Goal: Task Accomplishment & Management: Use online tool/utility

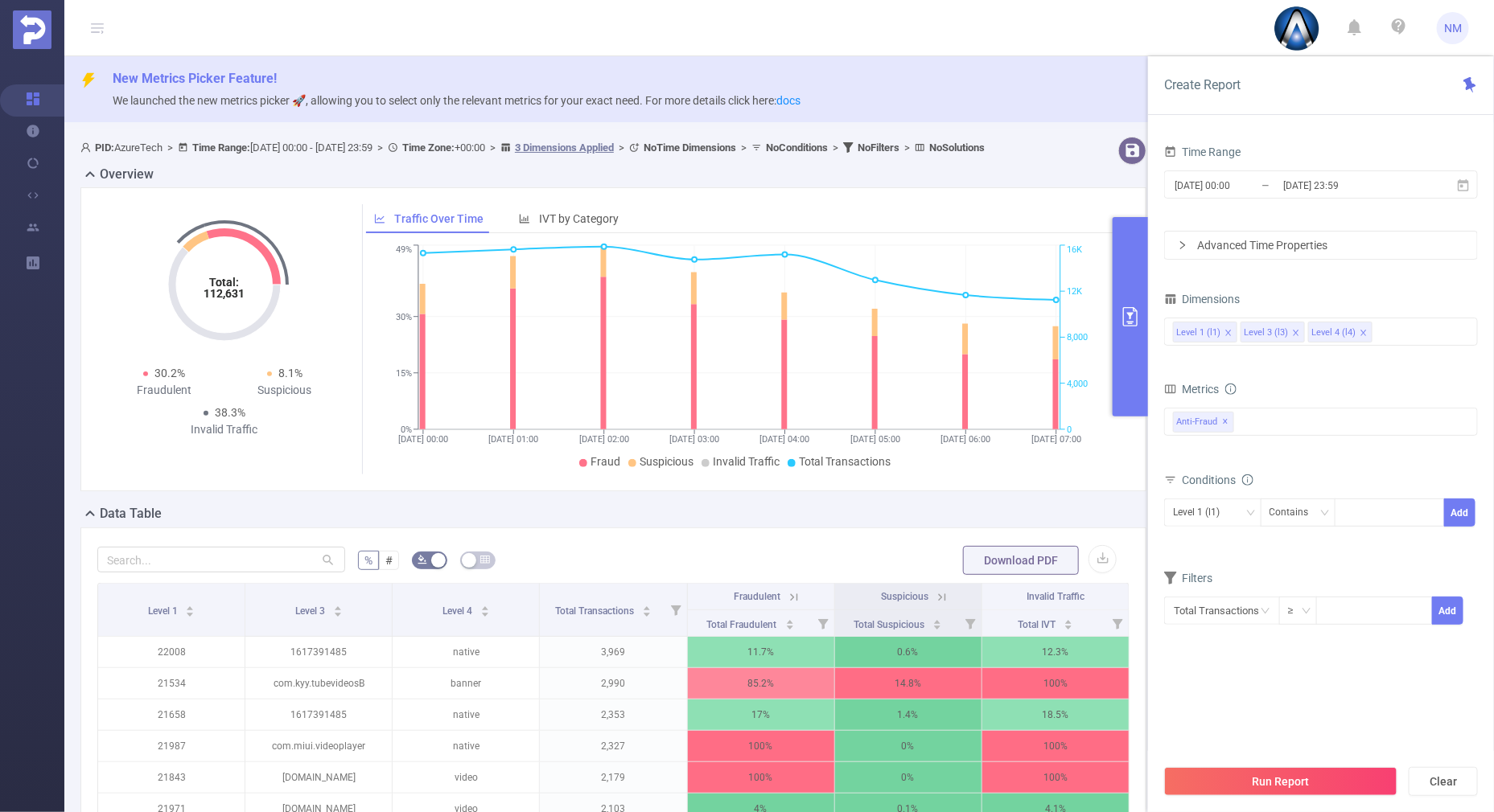
scroll to position [200, 0]
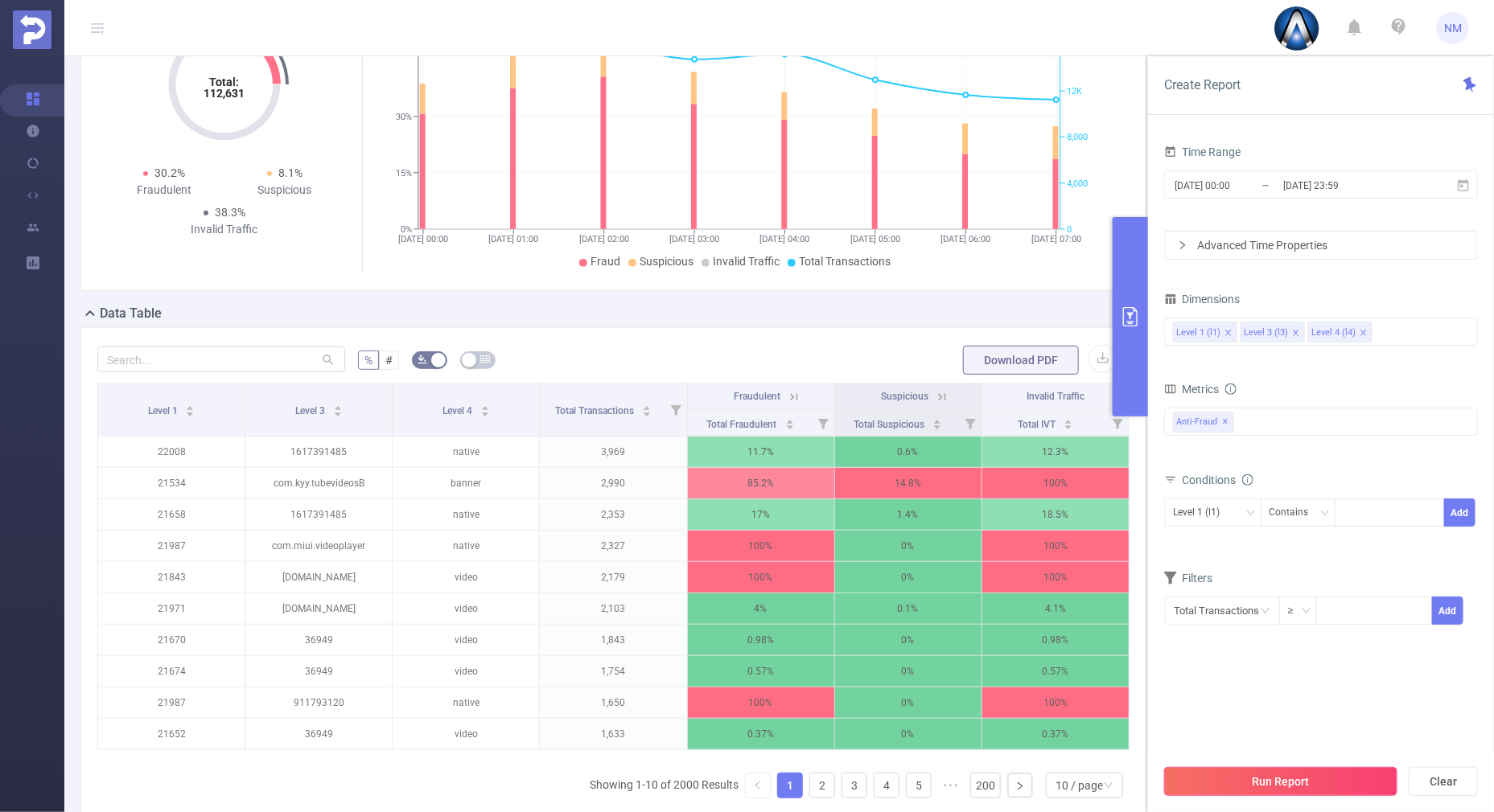
click at [1253, 774] on button "Run Report" at bounding box center [1280, 781] width 233 height 29
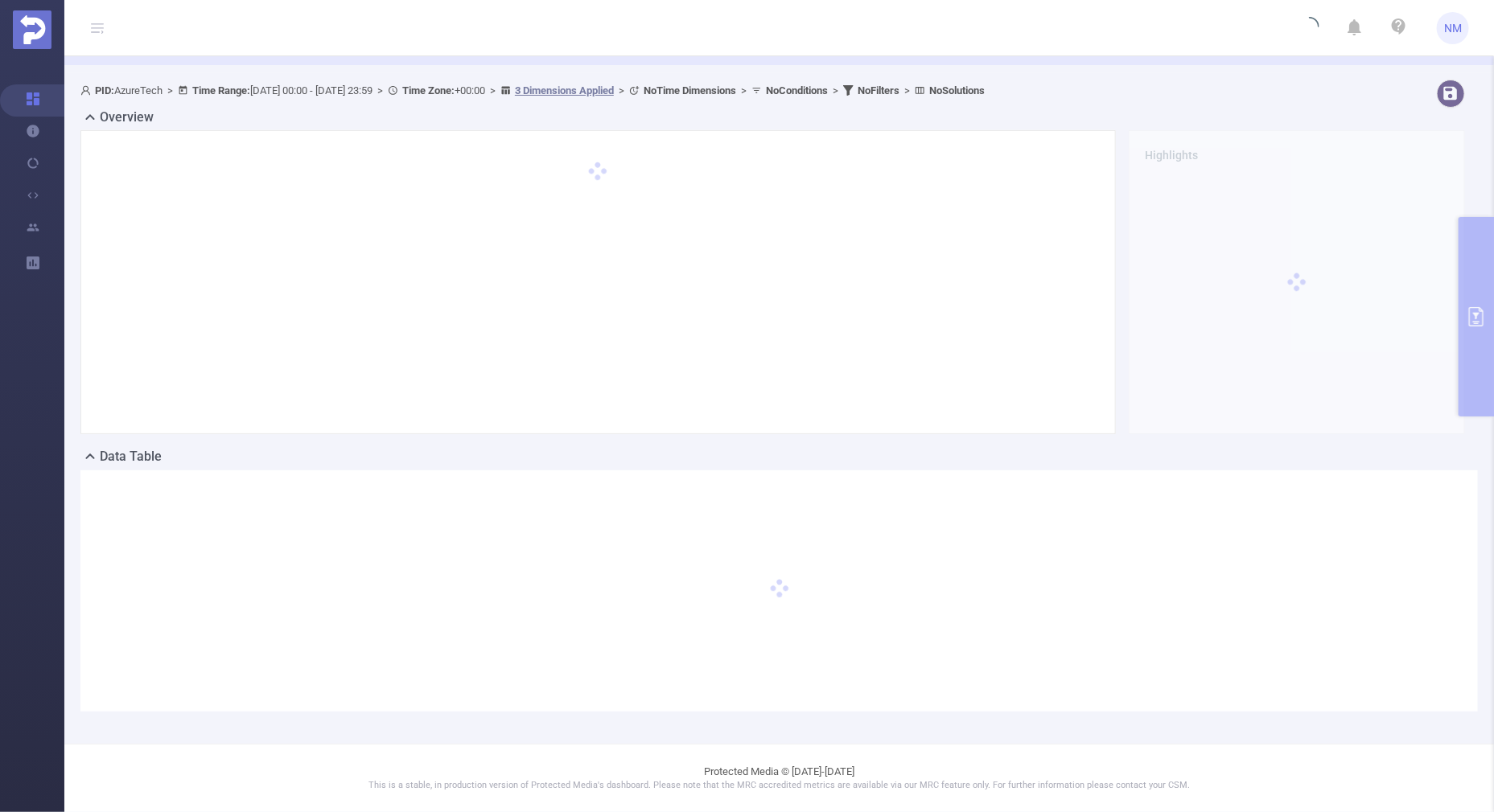
scroll to position [57, 0]
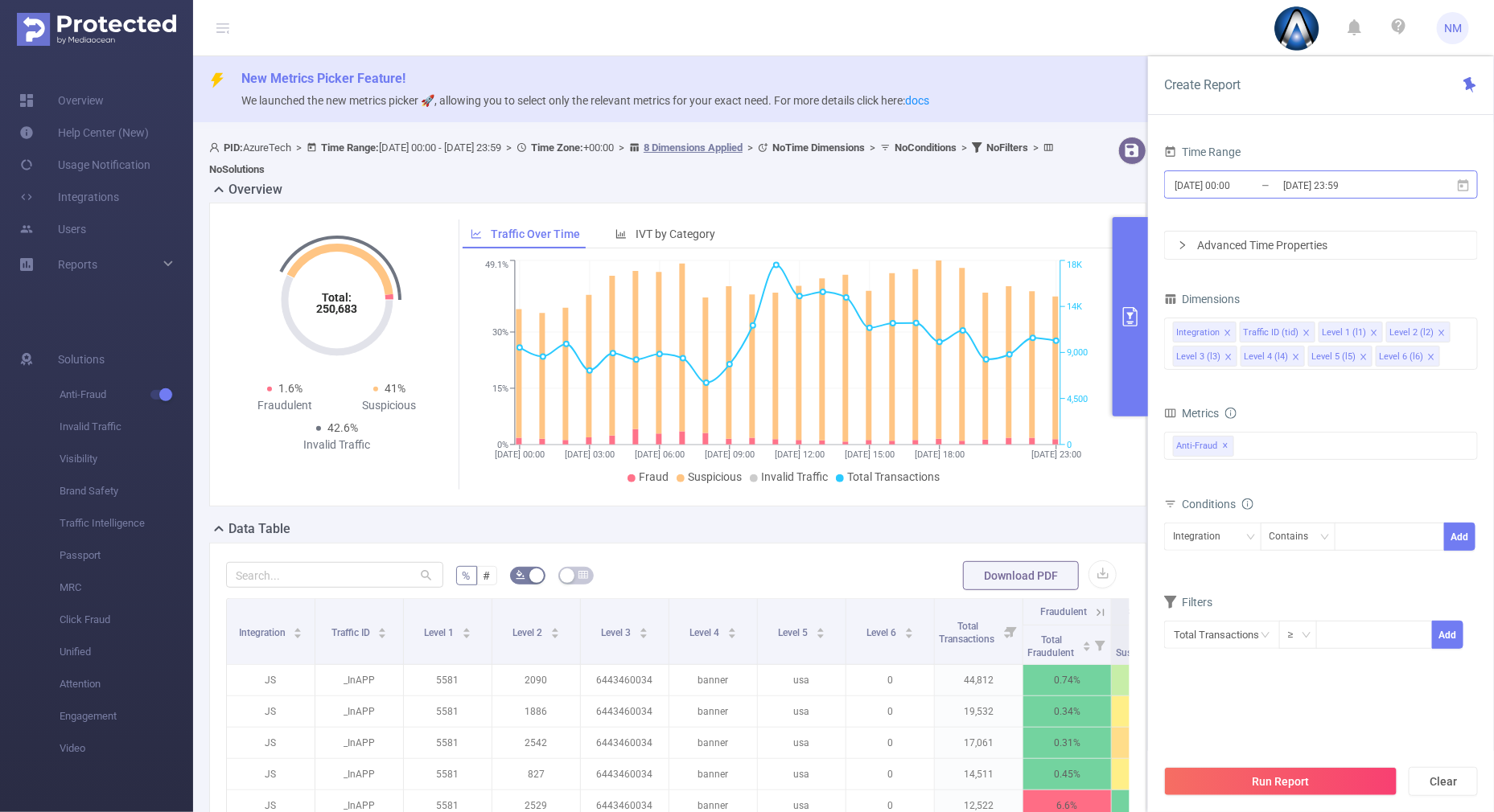
click at [1308, 189] on input "2024-05-10 23:59" at bounding box center [1346, 186] width 131 height 21
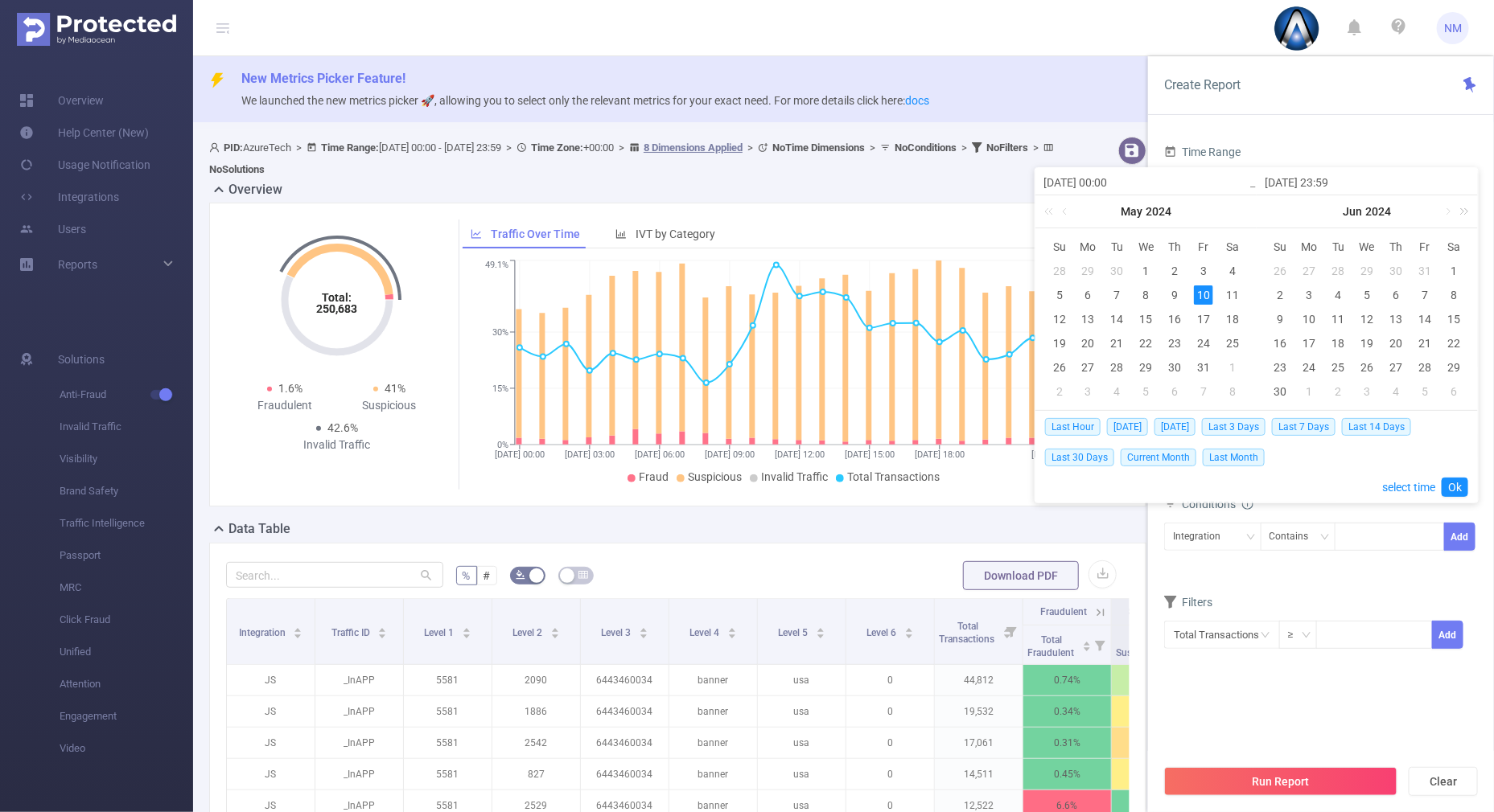
click at [1460, 210] on link at bounding box center [1461, 211] width 21 height 32
click at [1441, 210] on link at bounding box center [1447, 211] width 15 height 32
click at [1391, 345] on div "21" at bounding box center [1396, 343] width 20 height 20
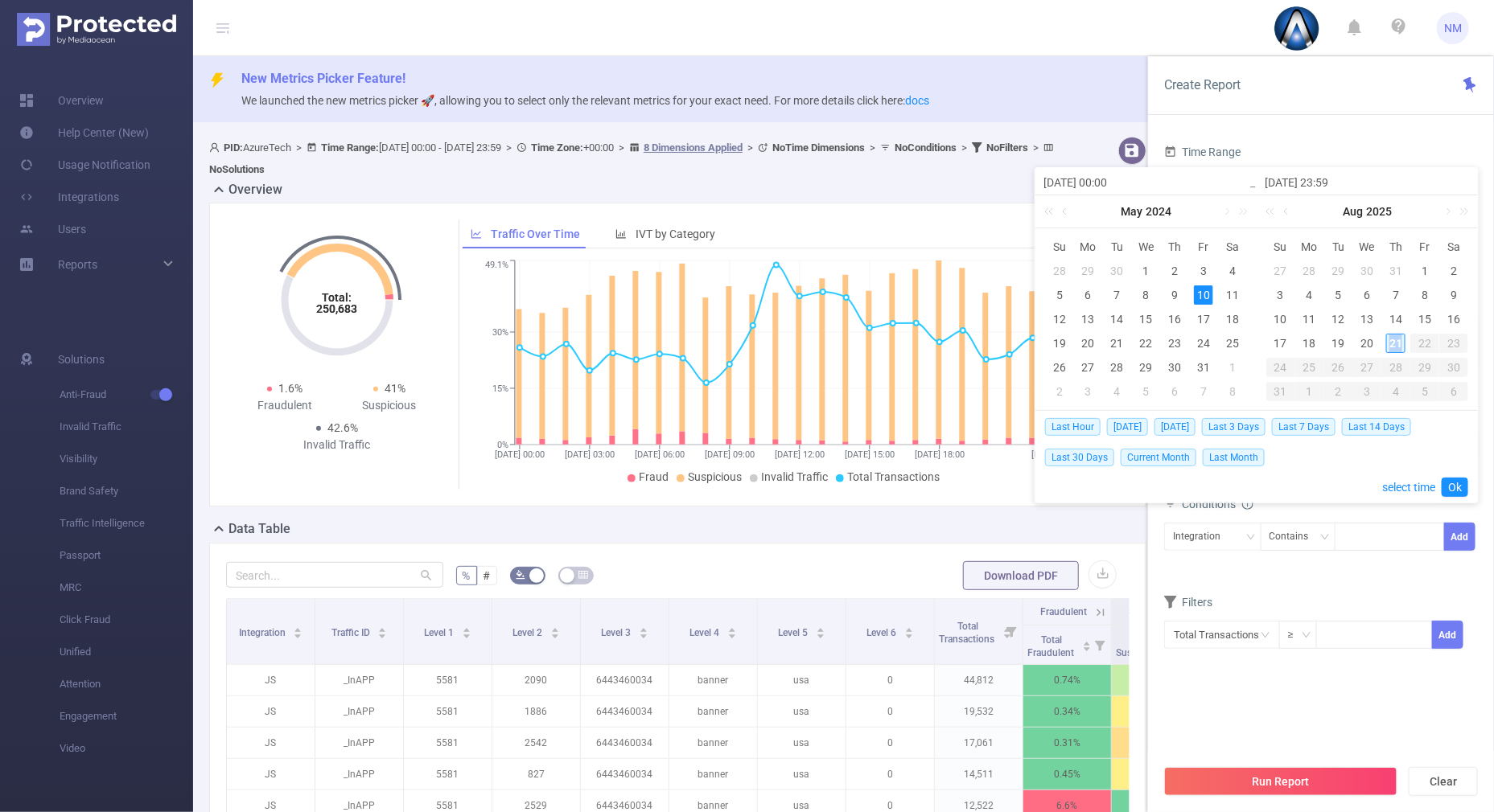
type input "[DATE] 00:00"
type input "[DATE] 23:59"
type input "[DATE] 00:00"
type input "[DATE] 23:59"
click at [1449, 482] on link "Ok" at bounding box center [1455, 488] width 26 height 20
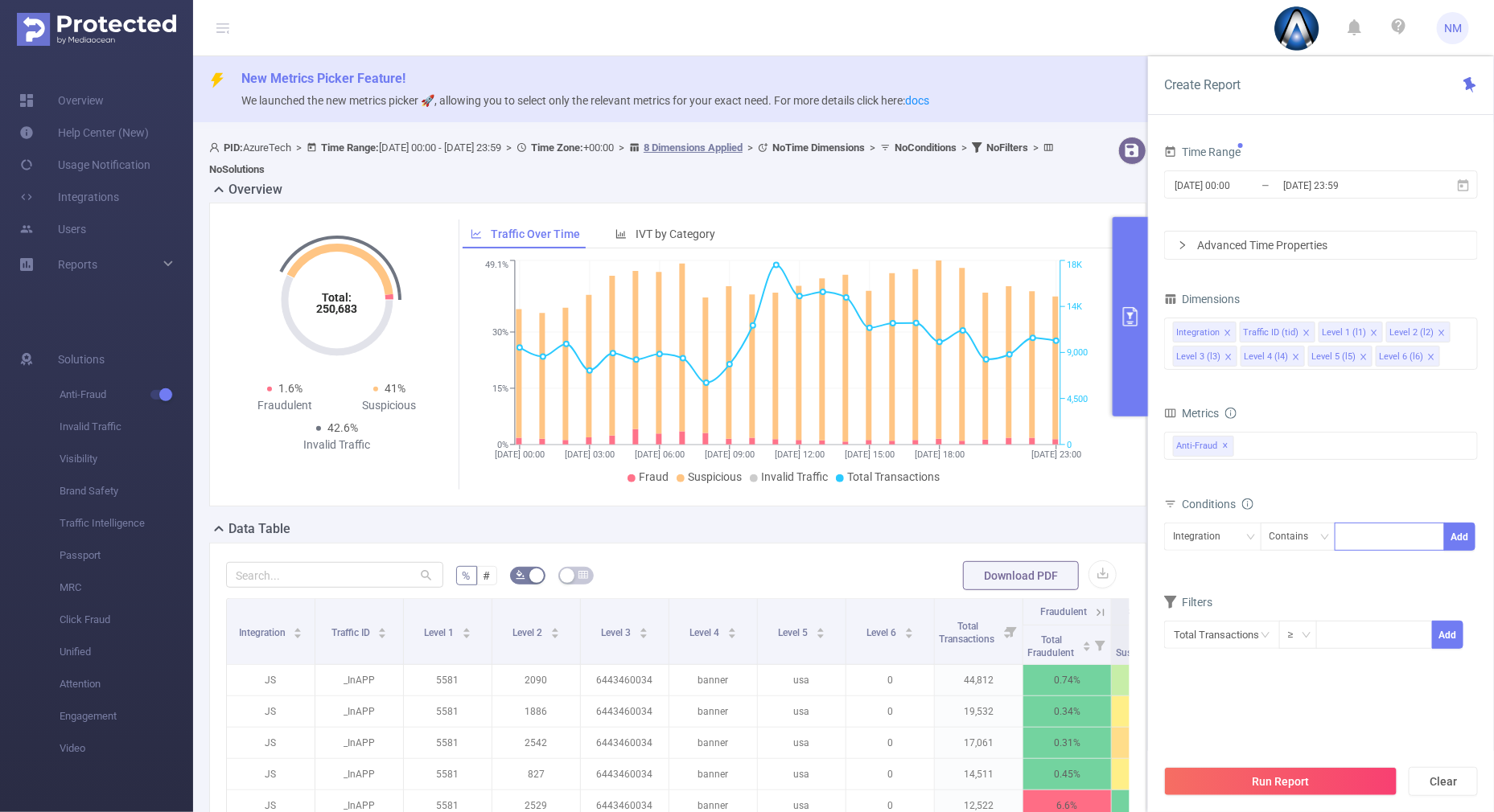
click at [1384, 544] on div at bounding box center [1390, 537] width 93 height 26
type input "21998"
click at [1472, 532] on button "Add" at bounding box center [1460, 537] width 31 height 28
click at [1225, 529] on div "Traffic ID (tid)" at bounding box center [1207, 537] width 70 height 26
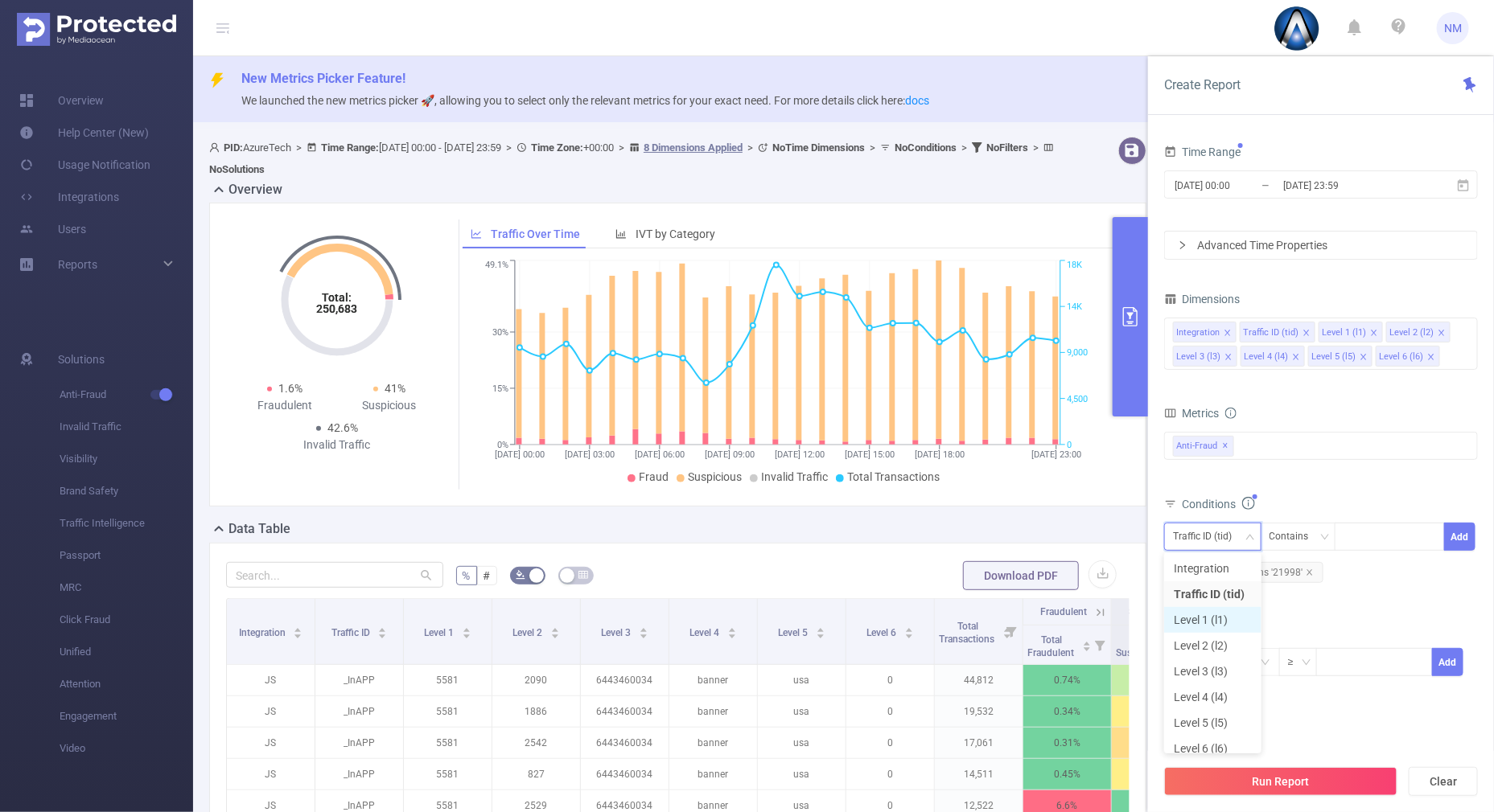
click at [1201, 617] on li "Level 1 (l1)" at bounding box center [1212, 620] width 98 height 25
click at [1344, 474] on div "Total General IVT Data Centers Disclosed Bots Known Crawlers Irregular Activity…" at bounding box center [1321, 456] width 314 height 48
click at [1312, 571] on span "Integration Contains '21998'" at bounding box center [1247, 572] width 153 height 21
click at [1308, 569] on icon "icon: close" at bounding box center [1310, 573] width 8 height 8
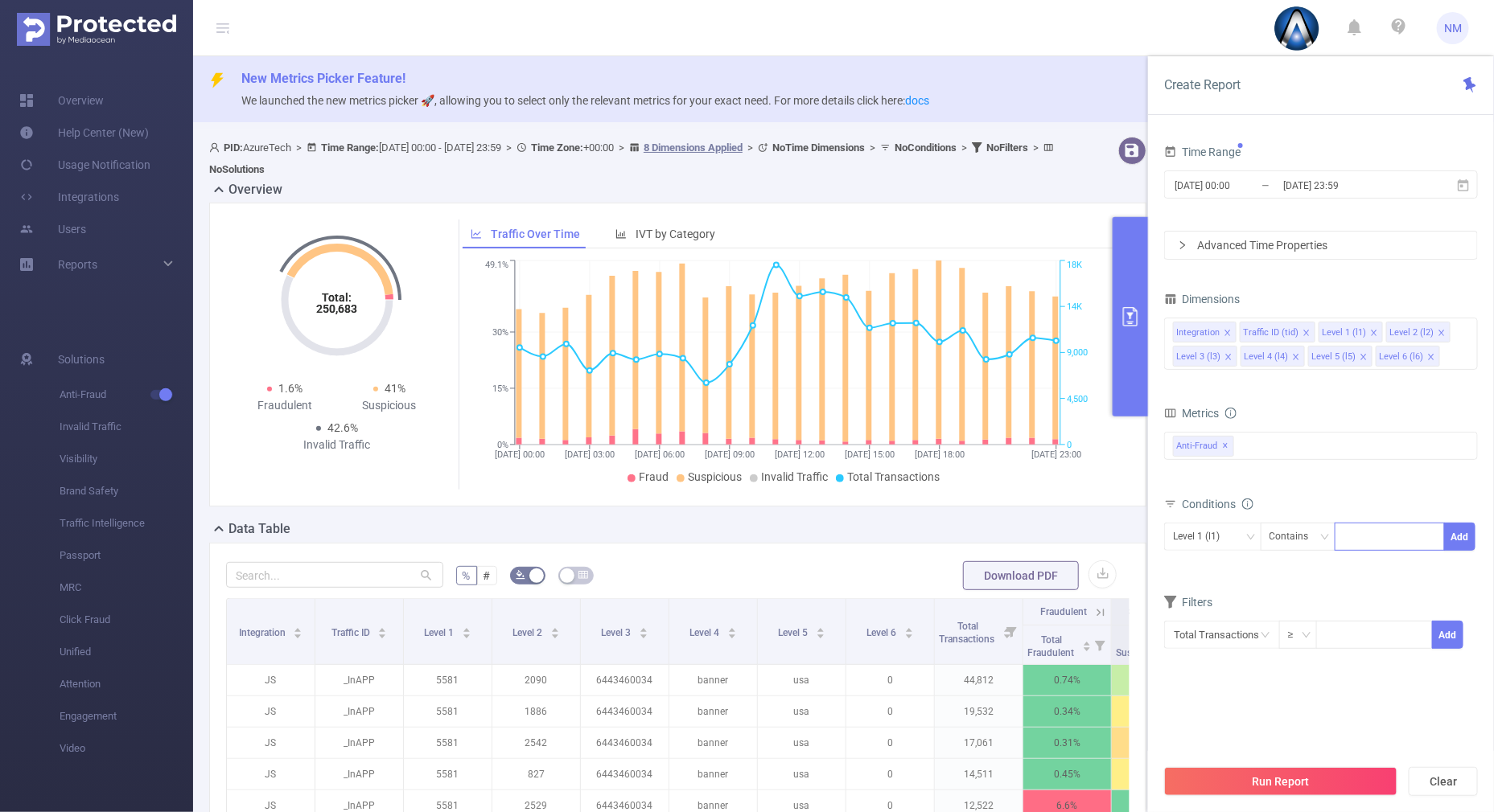
click at [1384, 539] on div at bounding box center [1390, 537] width 93 height 26
type input "21998"
click at [1472, 537] on button "Add" at bounding box center [1460, 537] width 31 height 28
click at [1243, 536] on div "Integration" at bounding box center [1212, 537] width 80 height 26
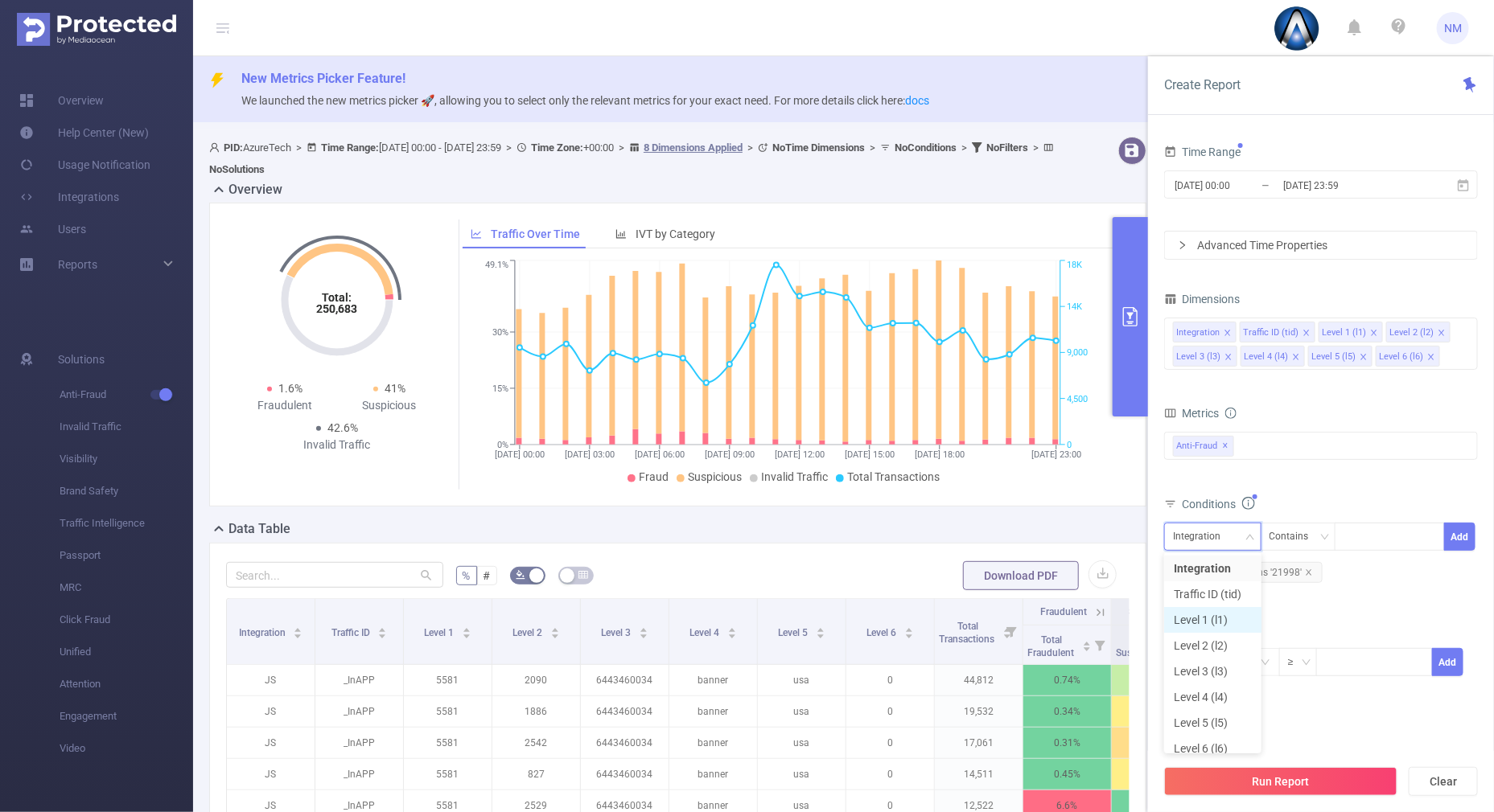
click at [1193, 617] on li "Level 1 (l1)" at bounding box center [1212, 620] width 98 height 25
click at [1323, 466] on div "Total General IVT Data Centers Disclosed Bots Known Crawlers Irregular Activity…" at bounding box center [1321, 456] width 314 height 48
click at [1464, 330] on icon "icon: close-circle" at bounding box center [1464, 331] width 10 height 10
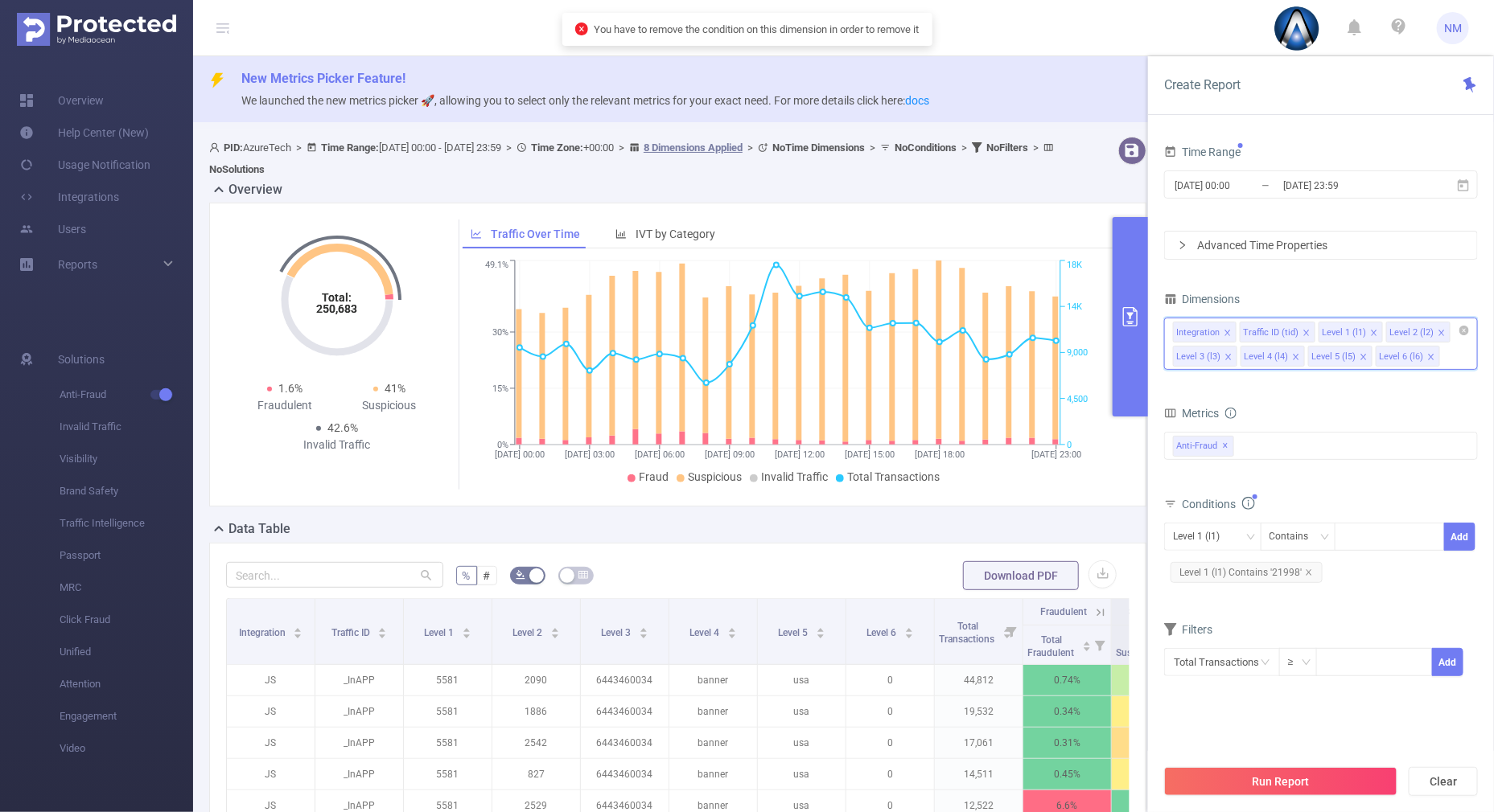
click at [1303, 333] on icon "icon: close" at bounding box center [1307, 333] width 8 height 8
click at [1225, 329] on icon "icon: close" at bounding box center [1228, 333] width 8 height 8
click at [1299, 329] on li "Level 2 (l2)" at bounding box center [1272, 332] width 64 height 21
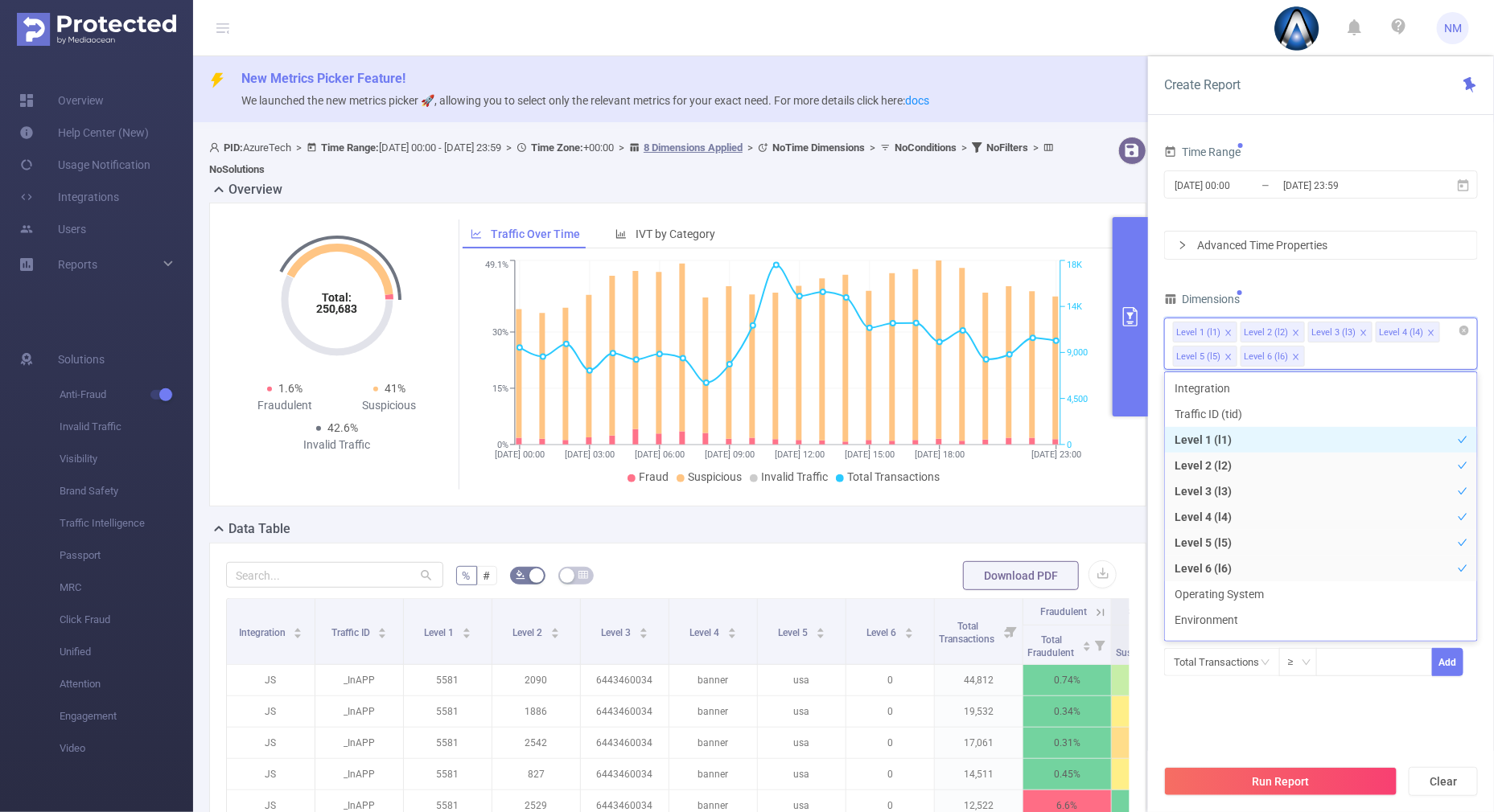
click at [1295, 330] on icon "icon: close" at bounding box center [1295, 333] width 6 height 6
click at [1427, 332] on icon "icon: close" at bounding box center [1432, 333] width 8 height 8
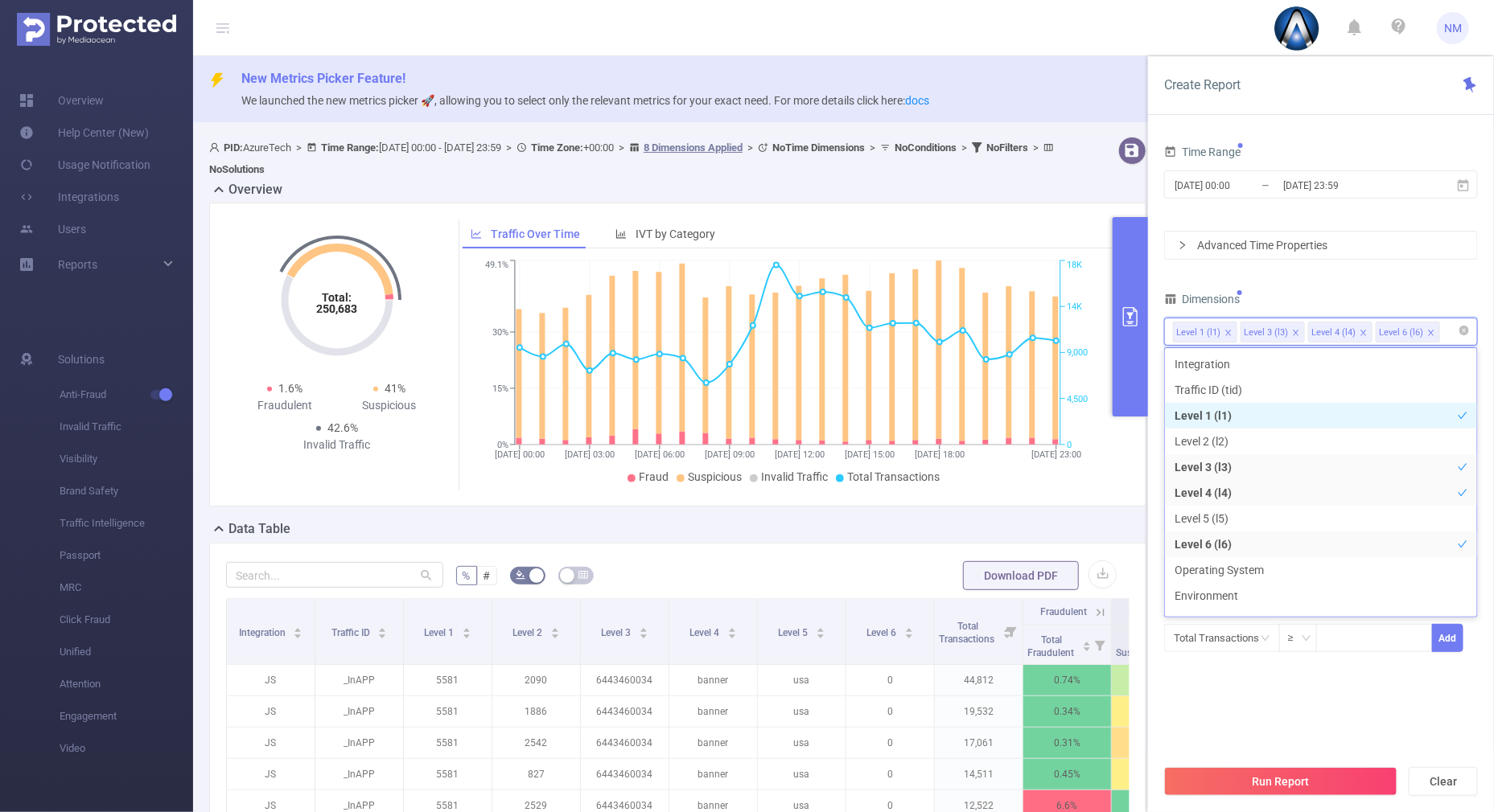
click at [1431, 332] on li "Level 6 (l6)" at bounding box center [1408, 332] width 64 height 21
click at [1428, 330] on icon "icon: close" at bounding box center [1431, 333] width 6 height 6
click at [1382, 291] on div "Dimensions" at bounding box center [1321, 301] width 314 height 26
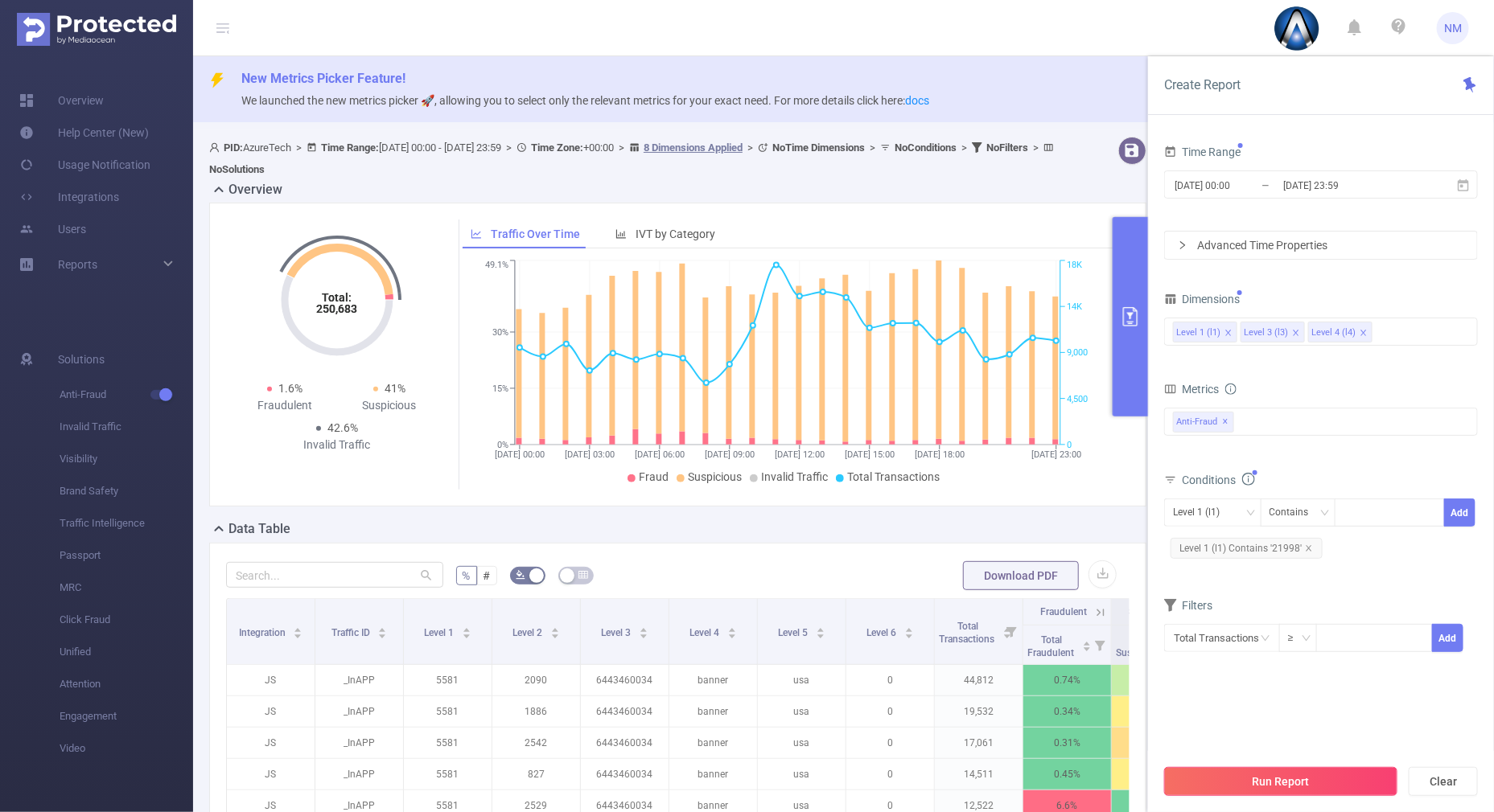
click at [1238, 773] on button "Run Report" at bounding box center [1280, 781] width 233 height 29
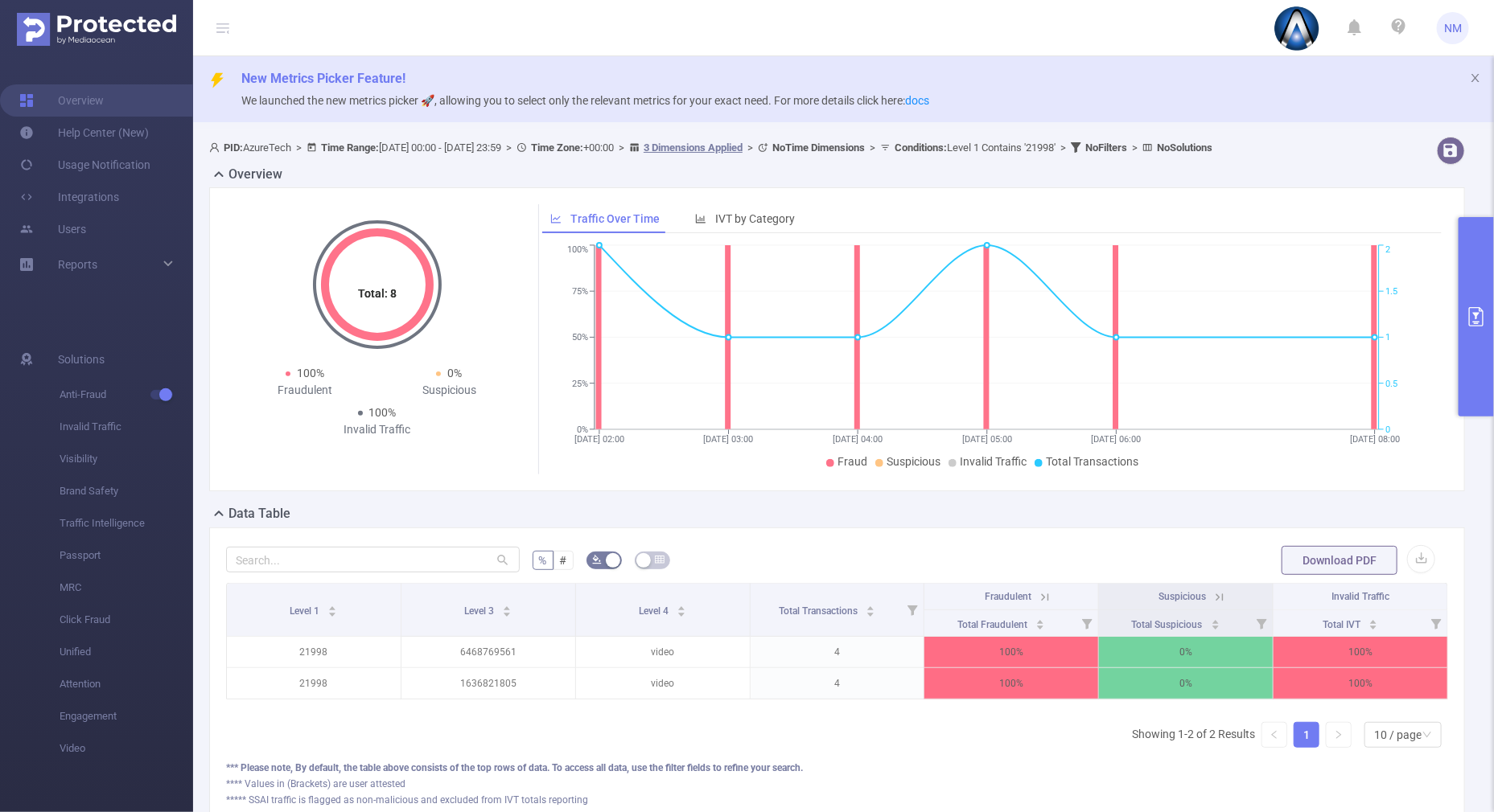
click at [1038, 594] on icon at bounding box center [1046, 598] width 15 height 15
